Goal: Check status: Check status

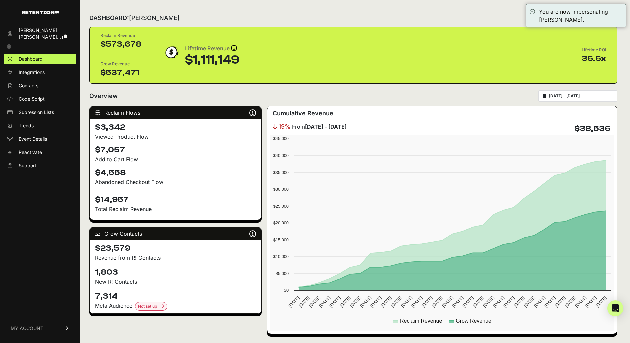
drag, startPoint x: 181, startPoint y: 60, endPoint x: 246, endPoint y: 62, distance: 64.3
click at [246, 62] on div "Lifetime Revenue Revenue attribution works in two ways: Grow Revenue: Revenue i…" at bounding box center [361, 55] width 397 height 23
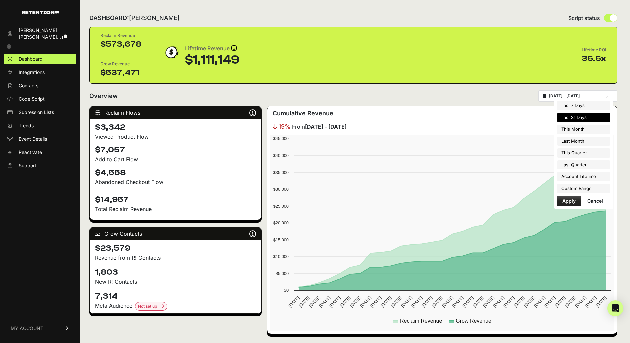
click at [583, 94] on input "[DATE] - [DATE]" at bounding box center [581, 95] width 64 height 5
click at [586, 187] on li "Custom Range" at bounding box center [583, 188] width 53 height 9
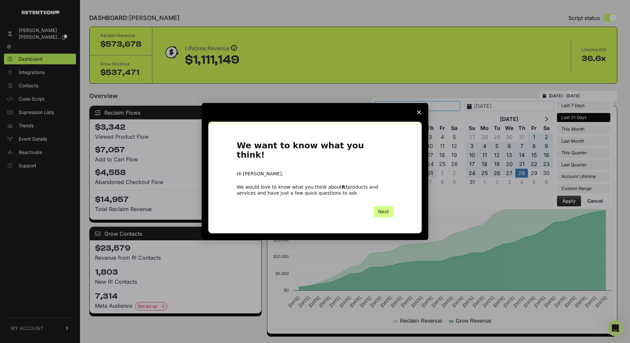
click at [404, 117] on div "Intercom messenger" at bounding box center [315, 112] width 227 height 19
click at [419, 114] on icon "Close survey" at bounding box center [419, 112] width 4 height 4
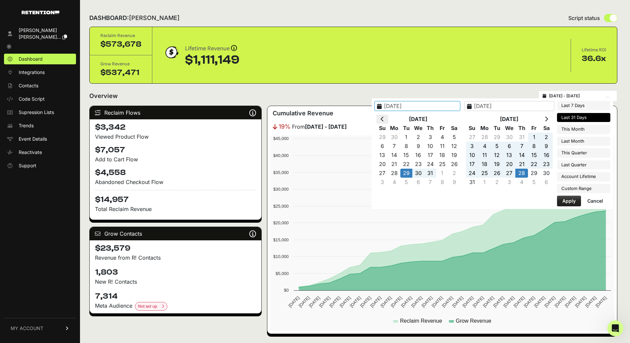
click at [384, 119] on icon at bounding box center [382, 118] width 3 height 5
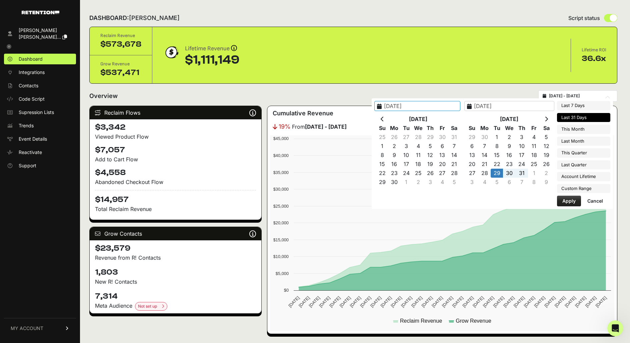
click at [384, 119] on icon at bounding box center [382, 118] width 3 height 5
type input "[DATE]"
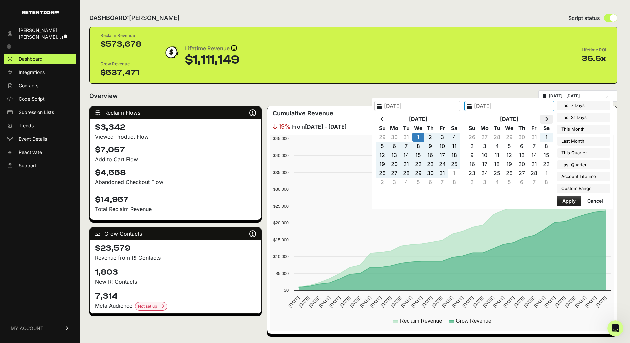
click at [550, 119] on th at bounding box center [546, 119] width 12 height 9
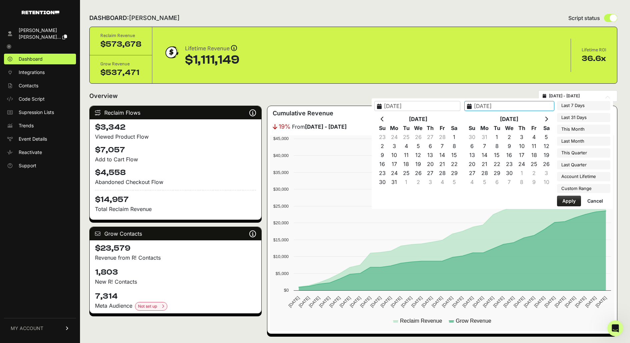
click at [550, 119] on th at bounding box center [546, 119] width 12 height 9
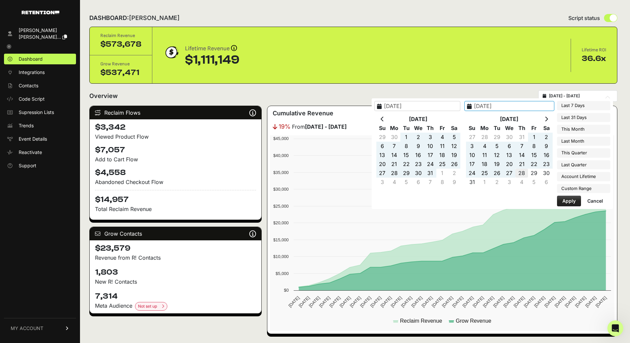
type input "[DATE]"
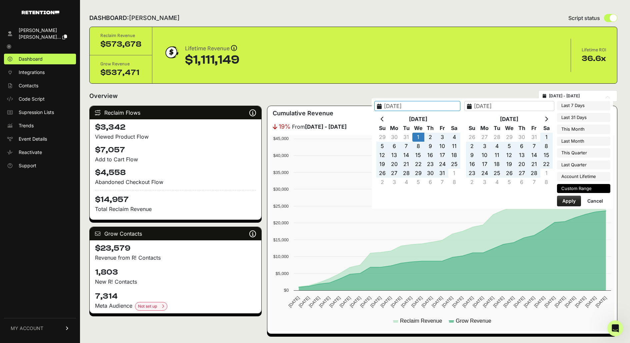
type input "[DATE]"
click at [566, 198] on button "Apply" at bounding box center [569, 201] width 24 height 11
type input "[DATE] - [DATE]"
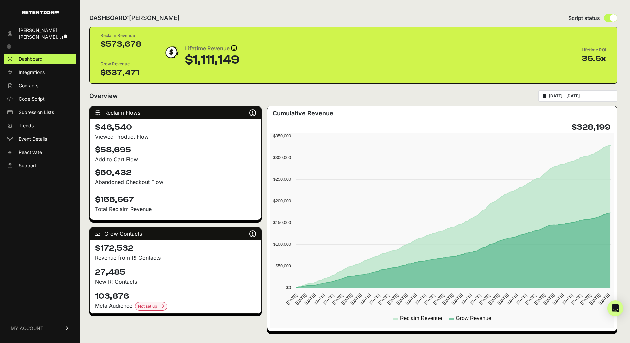
drag, startPoint x: 94, startPoint y: 136, endPoint x: 110, endPoint y: 151, distance: 21.9
click at [148, 136] on div "$46,540 Viewed Product Flow $58,695 Add to Cart Flow $50,432 Abandoned Checkout…" at bounding box center [176, 169] width 172 height 100
drag, startPoint x: 118, startPoint y: 157, endPoint x: 131, endPoint y: 159, distance: 13.1
click at [131, 159] on div "$46,540 Viewed Product Flow $58,695 Add to Cart Flow $50,432 Abandoned Checkout…" at bounding box center [176, 169] width 172 height 100
drag, startPoint x: 95, startPoint y: 181, endPoint x: 165, endPoint y: 180, distance: 70.7
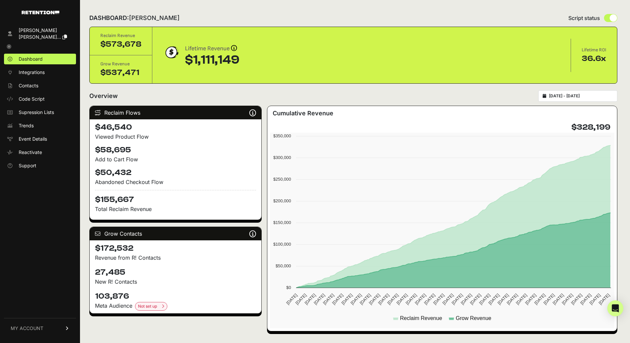
click at [165, 180] on div "Abandoned Checkout Flow" at bounding box center [175, 182] width 161 height 8
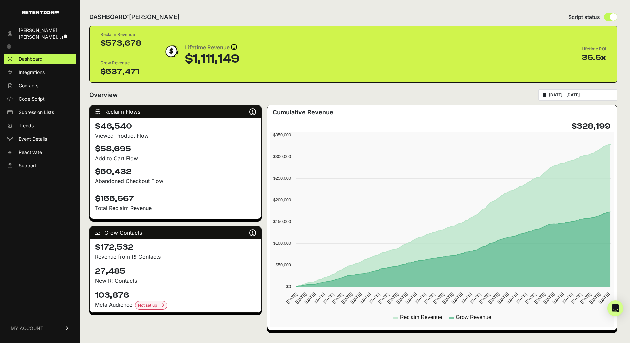
drag, startPoint x: 170, startPoint y: 255, endPoint x: 91, endPoint y: 256, distance: 78.3
click at [91, 256] on div "$172,532 Revenue from R! Contacts" at bounding box center [176, 251] width 172 height 24
